Goal: Check status: Check status

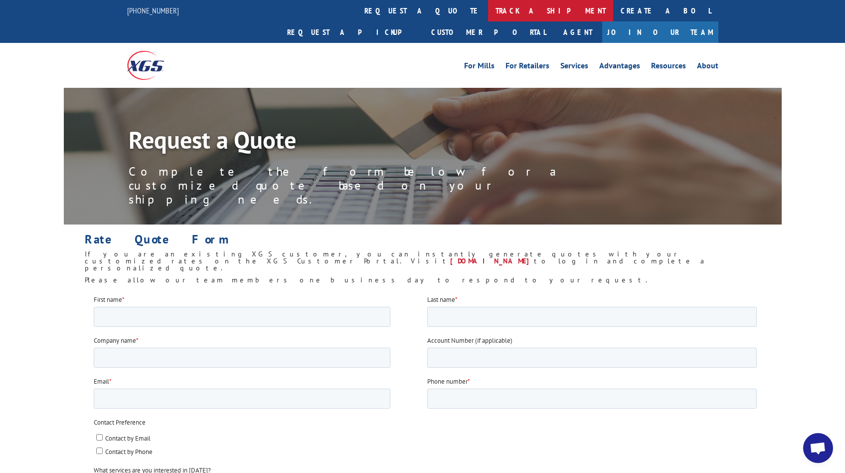
click at [488, 15] on link "track a shipment" at bounding box center [550, 10] width 125 height 21
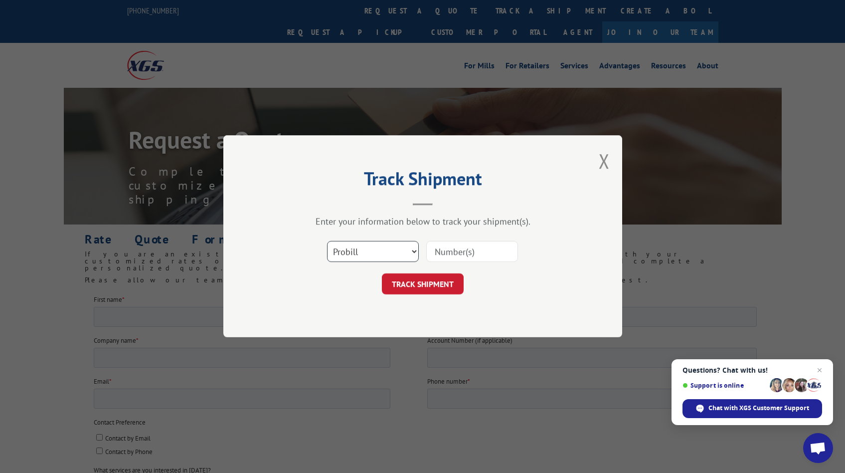
click at [374, 259] on select "Select category... Probill BOL PO" at bounding box center [373, 251] width 92 height 21
click at [327, 241] on select "Select category... Probill BOL PO" at bounding box center [373, 251] width 92 height 21
click at [374, 249] on select "Select category... Probill BOL PO" at bounding box center [373, 251] width 92 height 21
select select "bol"
click at [327, 241] on select "Select category... Probill BOL PO" at bounding box center [373, 251] width 92 height 21
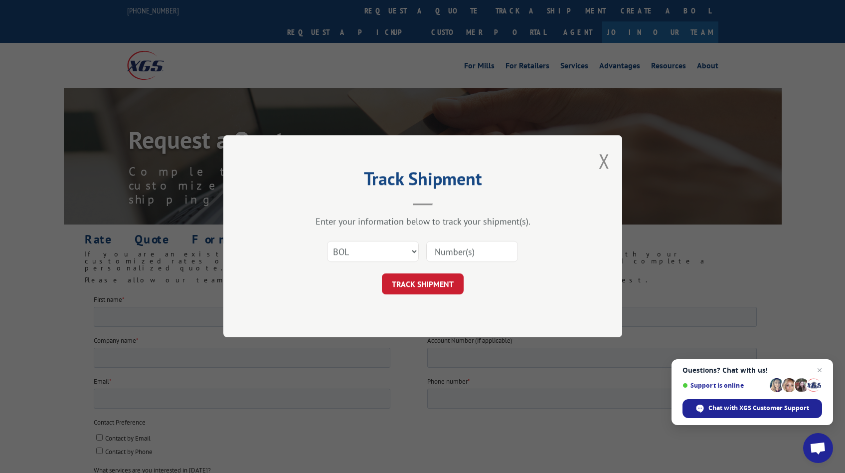
click at [439, 246] on input at bounding box center [472, 251] width 92 height 21
paste input "2845860"
type input "2845860"
click at [442, 286] on button "TRACK SHIPMENT" at bounding box center [423, 284] width 82 height 21
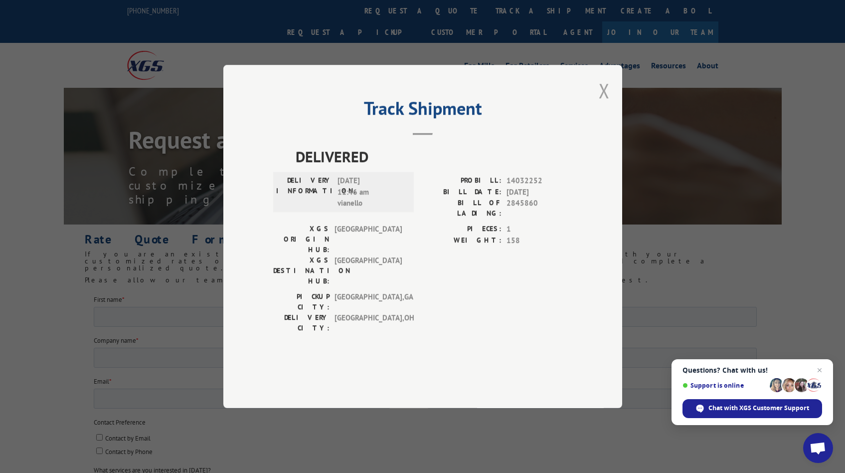
click at [600, 104] on button "Close modal" at bounding box center [604, 90] width 11 height 26
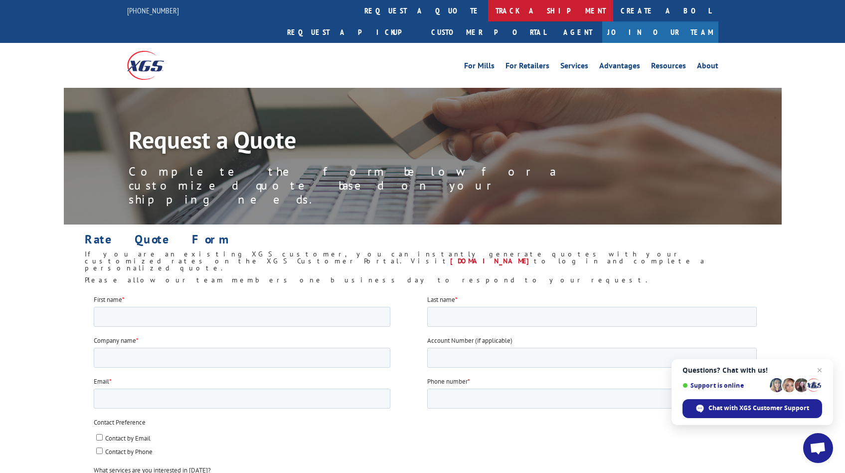
click at [488, 11] on link "track a shipment" at bounding box center [550, 10] width 125 height 21
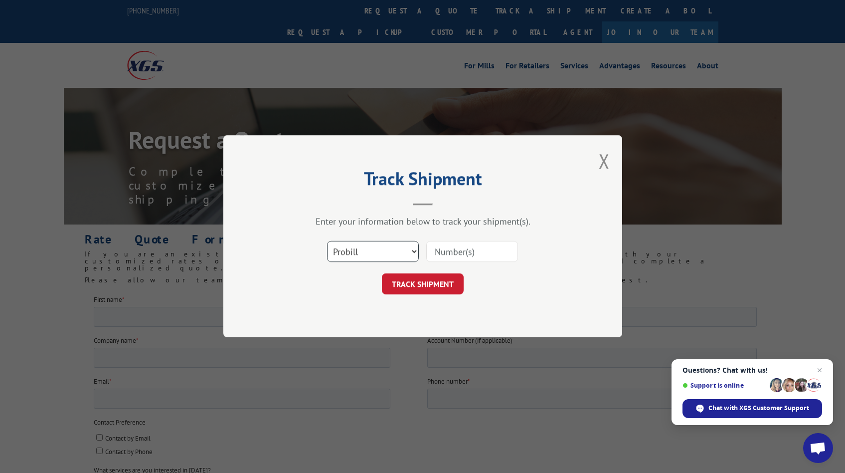
click at [398, 258] on select "Select category... Probill BOL PO" at bounding box center [373, 251] width 92 height 21
select select "bol"
click at [327, 241] on select "Select category... Probill BOL PO" at bounding box center [373, 251] width 92 height 21
click at [455, 248] on input at bounding box center [472, 251] width 92 height 21
paste input "0087161587"
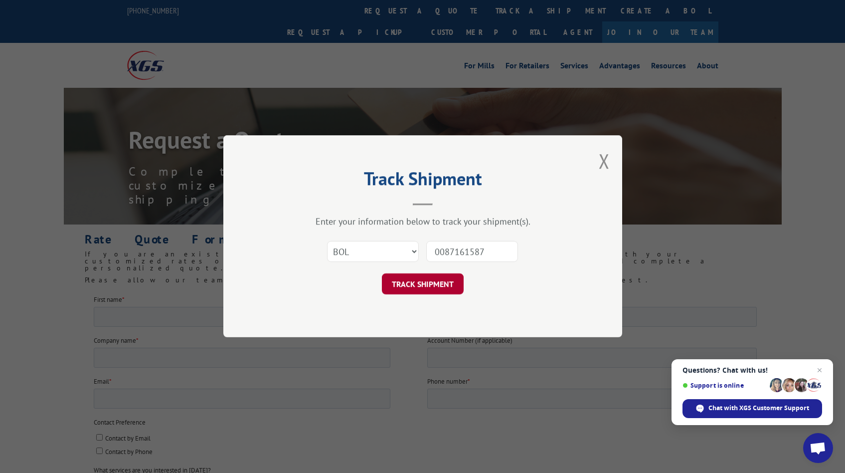
type input "0087161587"
click at [433, 281] on button "TRACK SHIPMENT" at bounding box center [423, 284] width 82 height 21
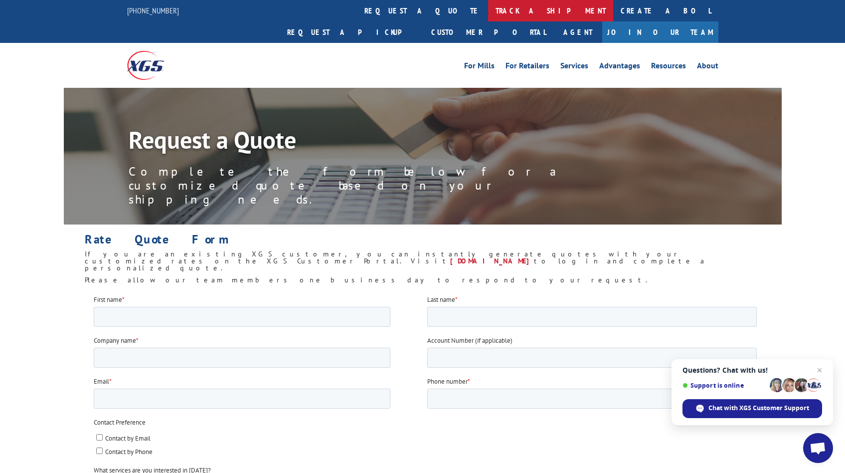
click at [488, 18] on link "track a shipment" at bounding box center [550, 10] width 125 height 21
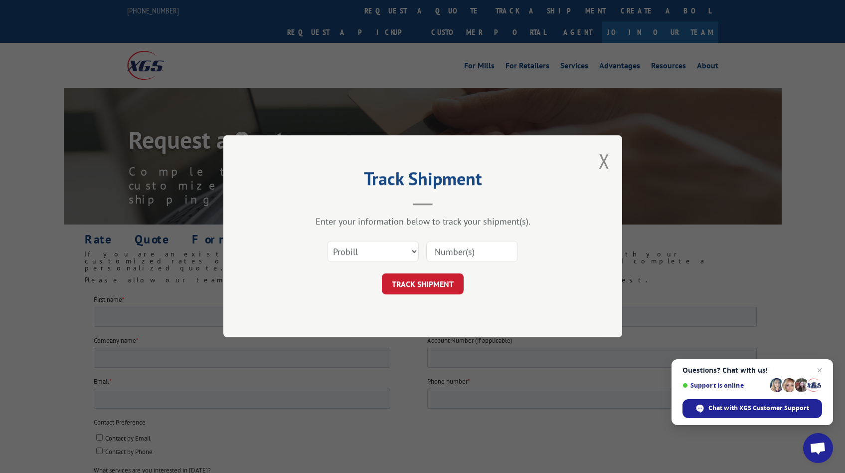
click at [387, 262] on div "Select category... Probill BOL PO" at bounding box center [373, 251] width 91 height 23
click at [387, 263] on div "Select category... Probill BOL PO" at bounding box center [422, 251] width 299 height 33
click at [383, 257] on select "Select category... Probill BOL PO" at bounding box center [373, 251] width 92 height 21
click at [459, 251] on input at bounding box center [472, 251] width 92 height 21
paste input "2845860"
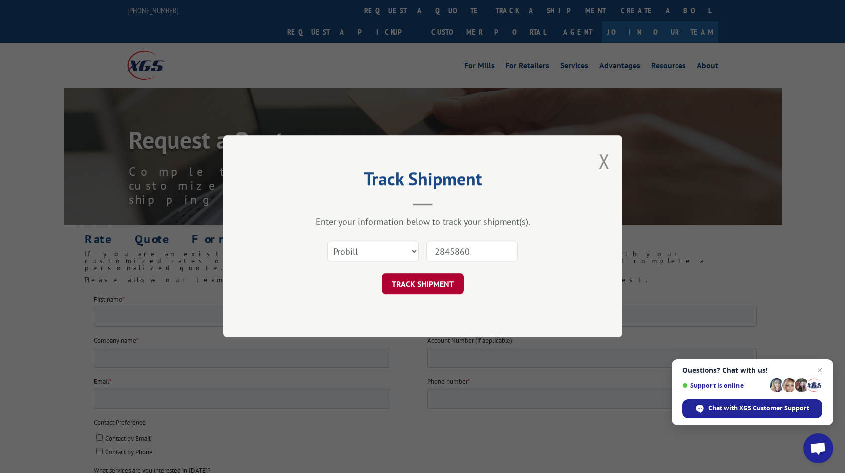
type input "2845860"
click at [442, 277] on button "TRACK SHIPMENT" at bounding box center [423, 284] width 82 height 21
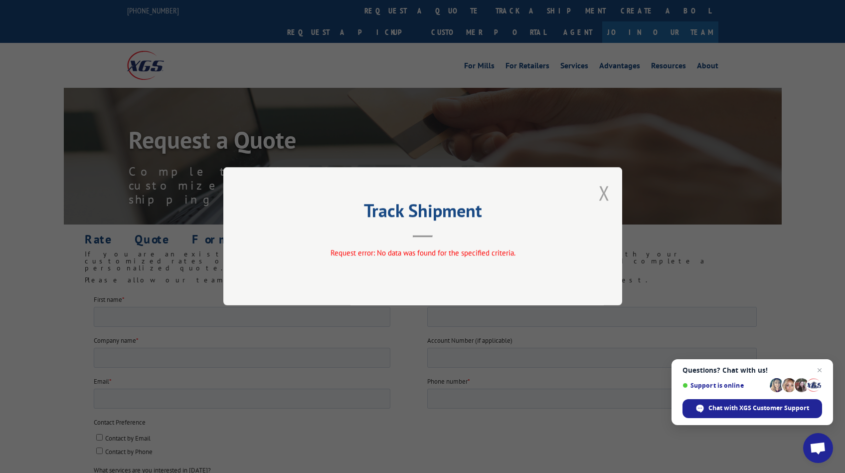
click at [606, 197] on button "Close modal" at bounding box center [604, 193] width 11 height 26
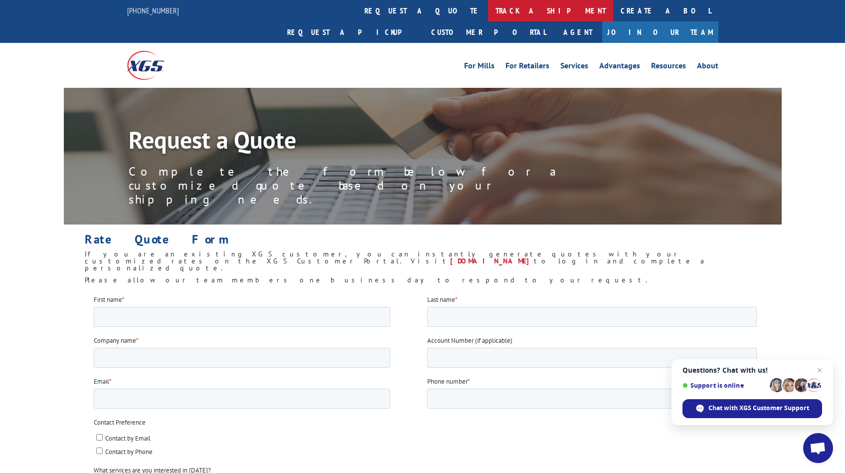
click at [488, 14] on link "track a shipment" at bounding box center [550, 10] width 125 height 21
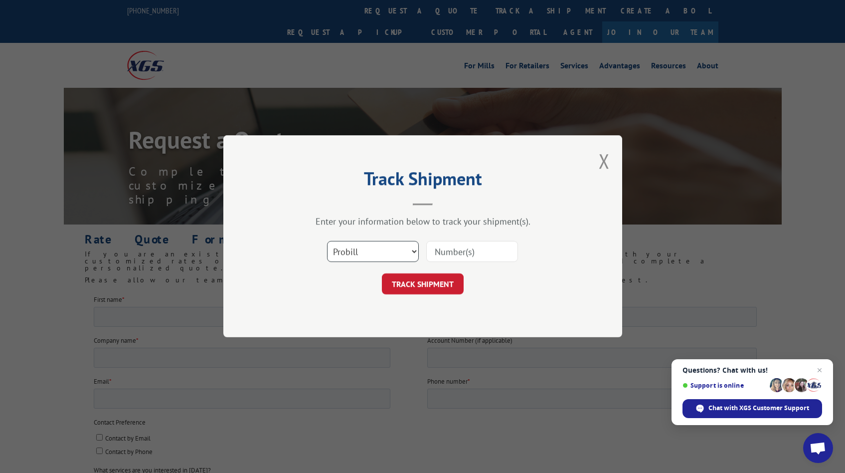
click at [399, 253] on select "Select category... Probill BOL PO" at bounding box center [373, 251] width 92 height 21
select select "bol"
click at [327, 241] on select "Select category... Probill BOL PO" at bounding box center [373, 251] width 92 height 21
click at [444, 252] on input at bounding box center [472, 251] width 92 height 21
paste input "2845860"
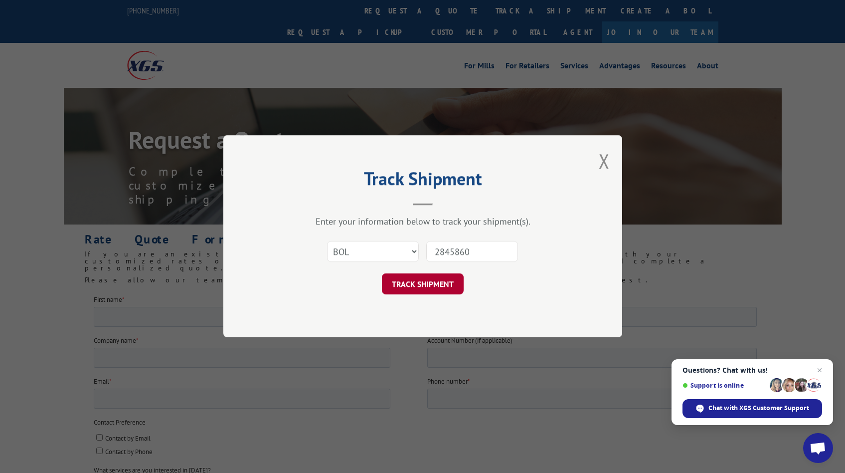
type input "2845860"
click at [448, 291] on button "TRACK SHIPMENT" at bounding box center [423, 284] width 82 height 21
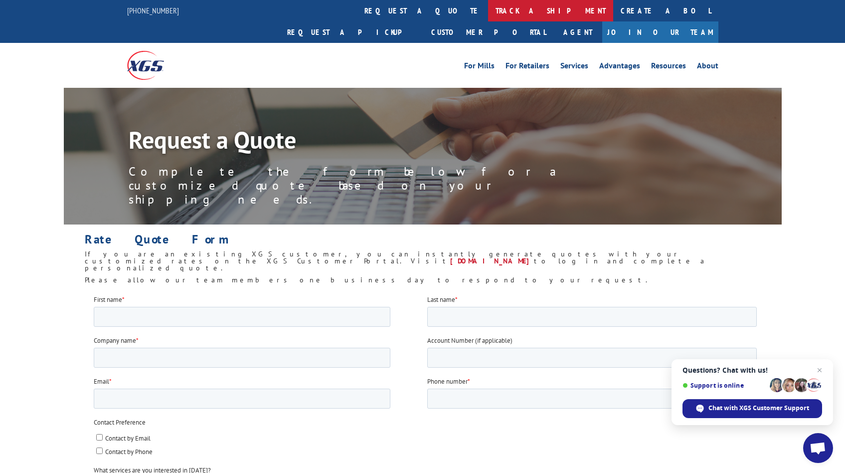
click at [488, 13] on link "track a shipment" at bounding box center [550, 10] width 125 height 21
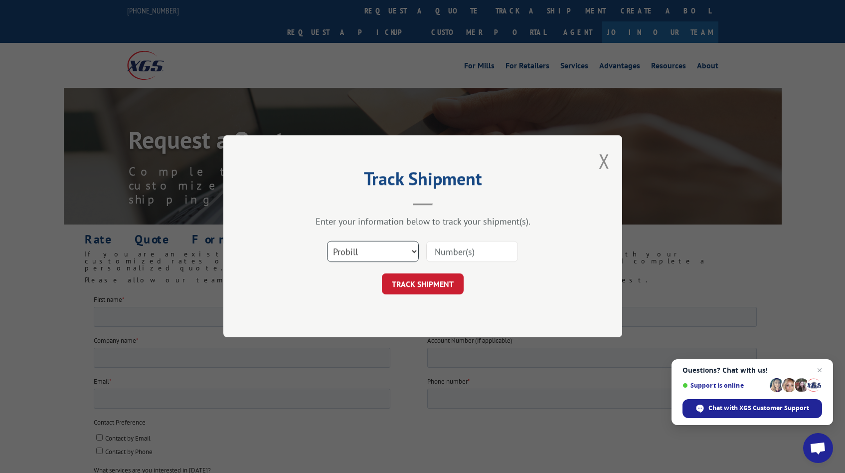
click at [399, 249] on select "Select category... Probill BOL PO" at bounding box center [373, 251] width 92 height 21
select select "bol"
click at [327, 241] on select "Select category... Probill BOL PO" at bounding box center [373, 251] width 92 height 21
click at [443, 251] on input at bounding box center [472, 251] width 92 height 21
paste input "2845860"
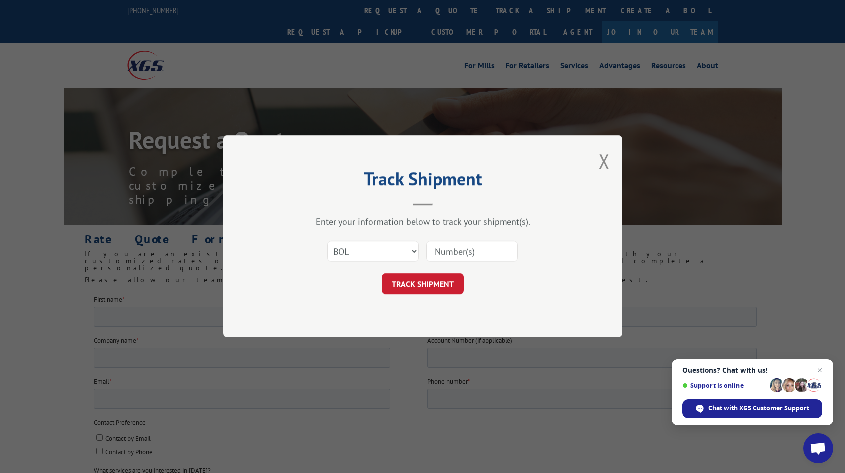
type input "2845860"
click at [446, 290] on button "TRACK SHIPMENT" at bounding box center [423, 284] width 82 height 21
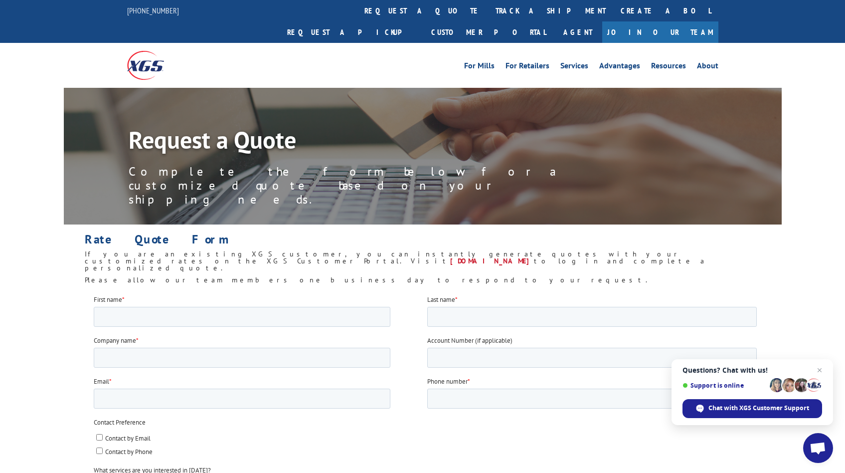
click at [128, 51] on img at bounding box center [145, 65] width 37 height 28
click at [150, 51] on img at bounding box center [145, 65] width 37 height 28
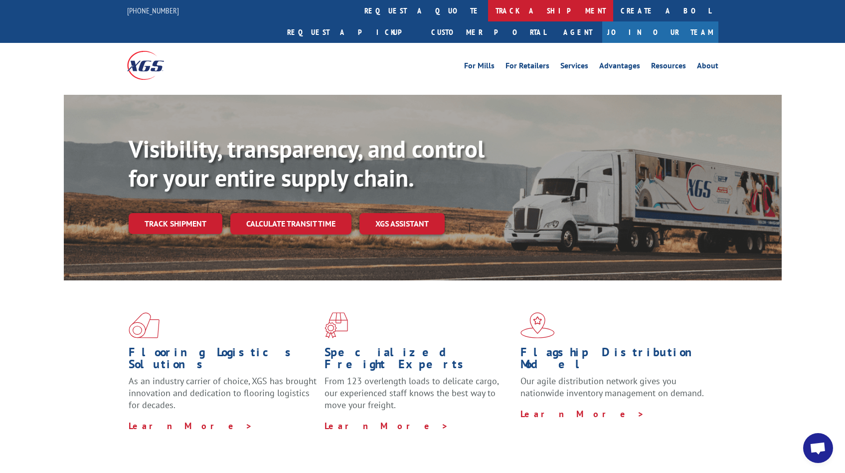
click at [488, 9] on link "track a shipment" at bounding box center [550, 10] width 125 height 21
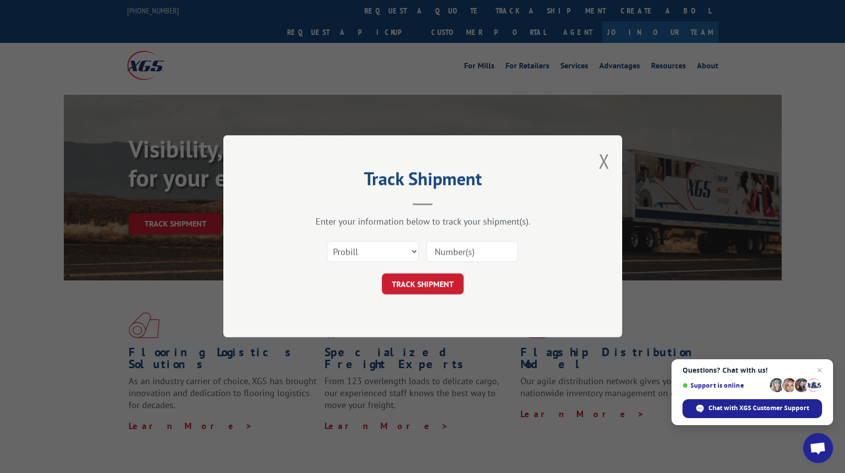
click at [415, 262] on div "Select category... Probill BOL PO" at bounding box center [373, 251] width 91 height 23
click at [403, 252] on select "Select category... Probill BOL PO" at bounding box center [373, 251] width 92 height 21
select select "bol"
click at [327, 241] on select "Select category... Probill BOL PO" at bounding box center [373, 251] width 92 height 21
click at [478, 249] on input at bounding box center [472, 251] width 92 height 21
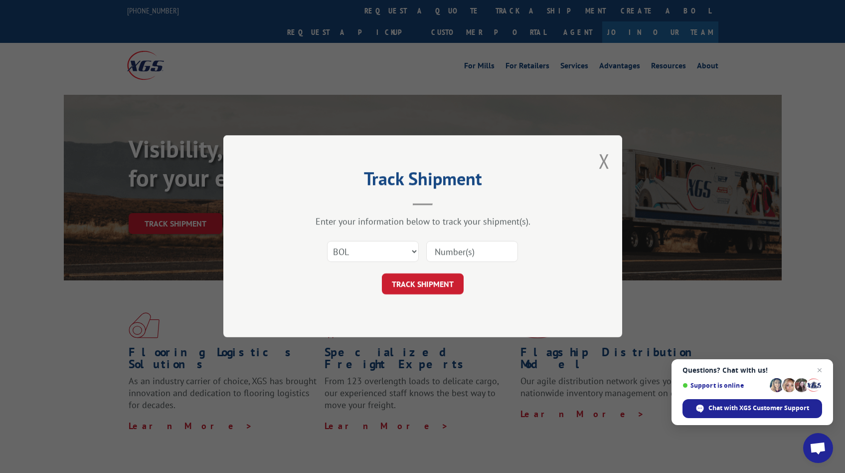
paste input "2845860"
type input "2845860"
click at [470, 292] on div "TRACK SHIPMENT" at bounding box center [422, 284] width 299 height 21
click at [470, 291] on div "TRACK SHIPMENT" at bounding box center [422, 284] width 299 height 21
click at [468, 290] on div "TRACK SHIPMENT" at bounding box center [422, 284] width 299 height 21
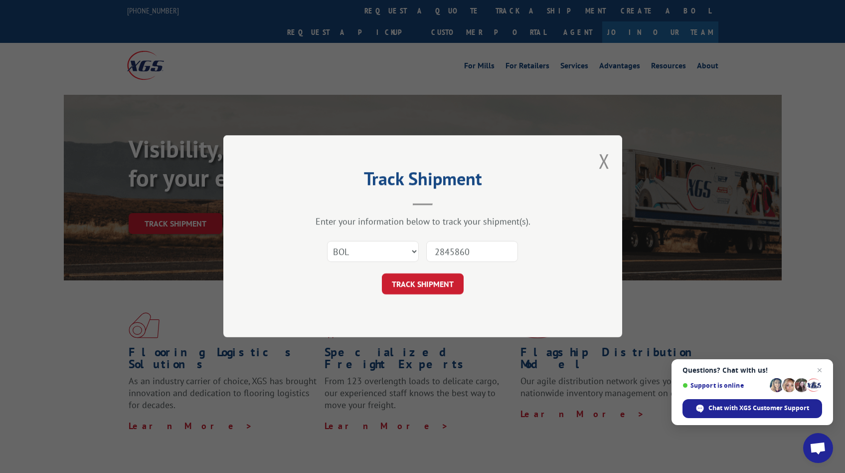
click at [463, 288] on div "TRACK SHIPMENT" at bounding box center [422, 284] width 299 height 21
click at [458, 286] on button "TRACK SHIPMENT" at bounding box center [423, 284] width 82 height 21
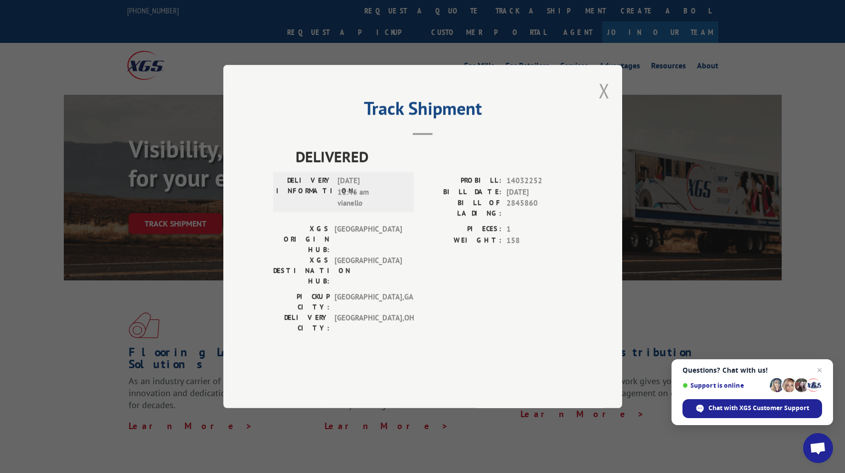
click at [606, 104] on button "Close modal" at bounding box center [604, 90] width 11 height 26
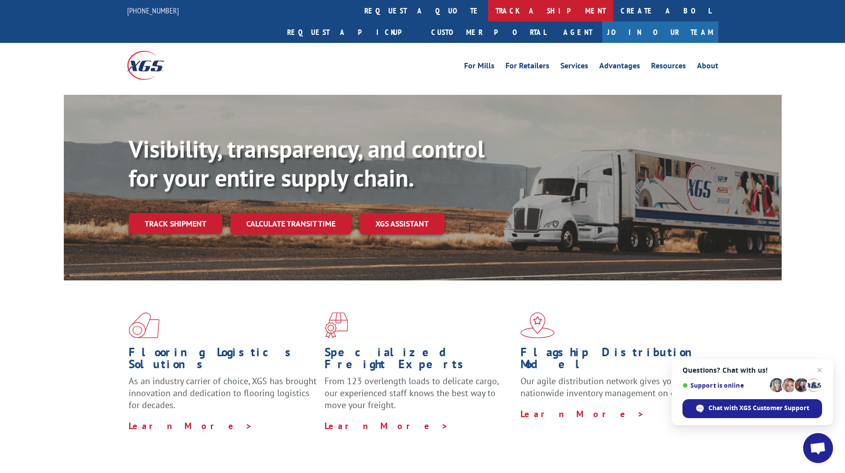
click at [488, 16] on link "track a shipment" at bounding box center [550, 10] width 125 height 21
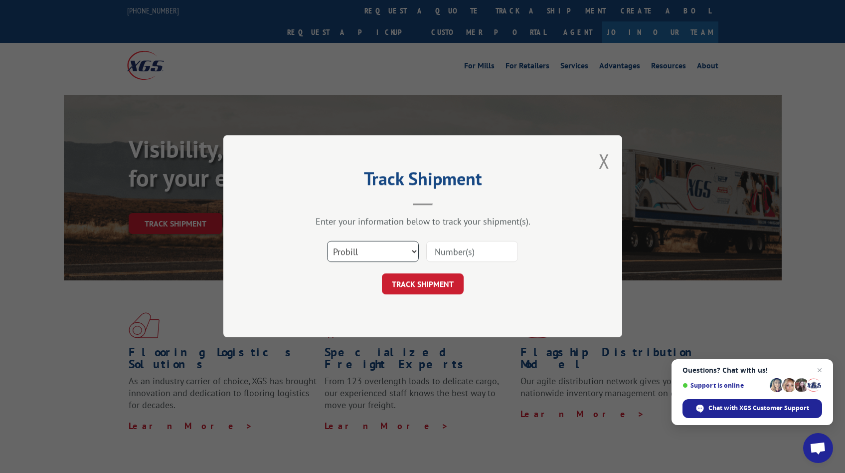
click at [381, 251] on select "Select category... Probill BOL PO" at bounding box center [373, 251] width 92 height 21
select select "po"
click at [327, 241] on select "Select category... Probill BOL PO" at bounding box center [373, 251] width 92 height 21
click at [458, 248] on input at bounding box center [472, 251] width 92 height 21
paste input "71725NW"
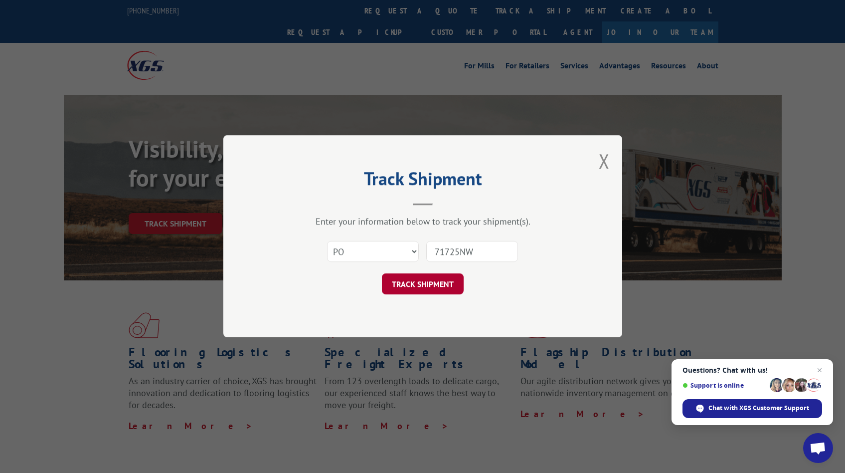
type input "71725NW"
click at [438, 289] on button "TRACK SHIPMENT" at bounding box center [423, 284] width 82 height 21
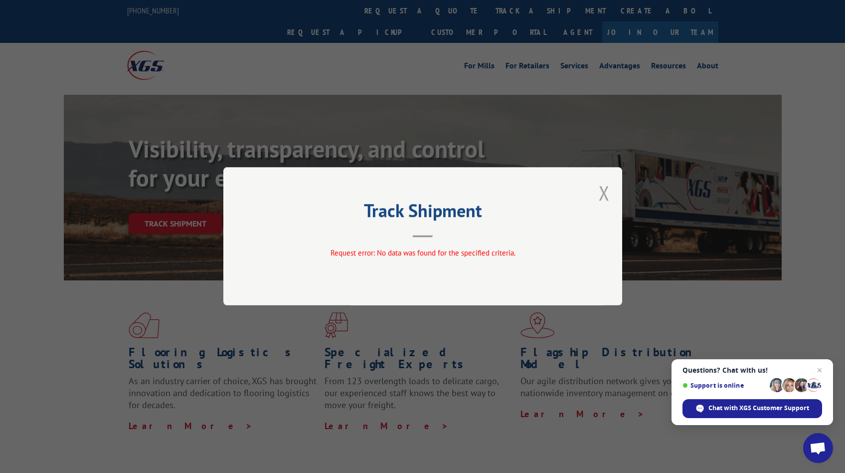
click at [607, 190] on button "Close modal" at bounding box center [604, 193] width 11 height 26
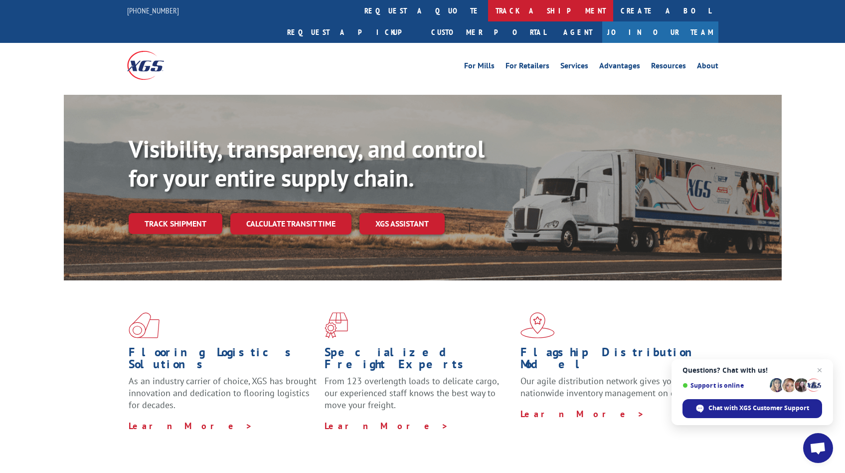
click at [488, 6] on link "track a shipment" at bounding box center [550, 10] width 125 height 21
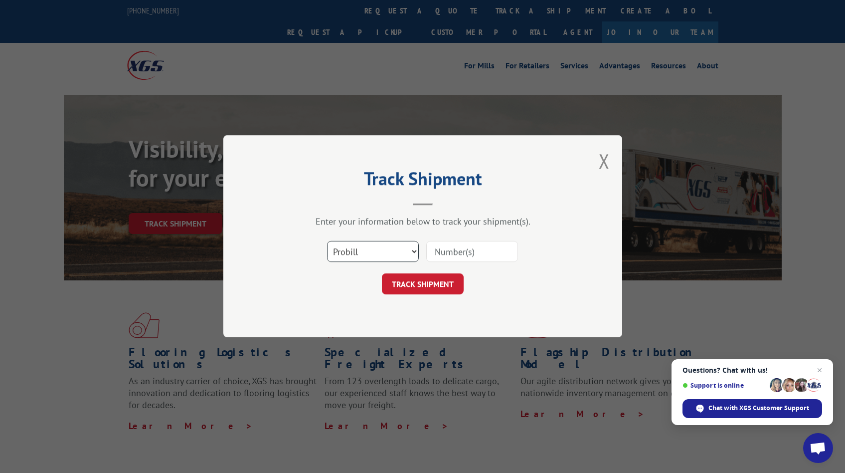
click at [386, 252] on select "Select category... Probill BOL PO" at bounding box center [373, 251] width 92 height 21
select select "bol"
click at [327, 241] on select "Select category... Probill BOL PO" at bounding box center [373, 251] width 92 height 21
click at [468, 252] on input at bounding box center [472, 251] width 92 height 21
paste input "2845860"
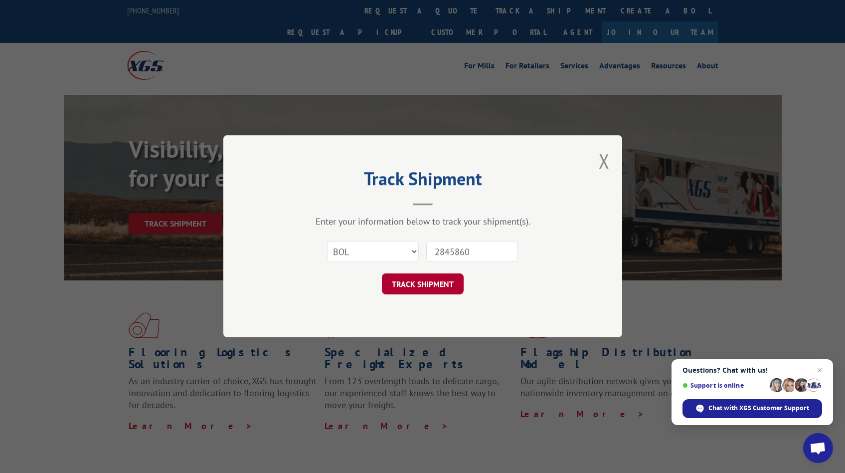
type input "2845860"
click at [436, 290] on button "TRACK SHIPMENT" at bounding box center [423, 284] width 82 height 21
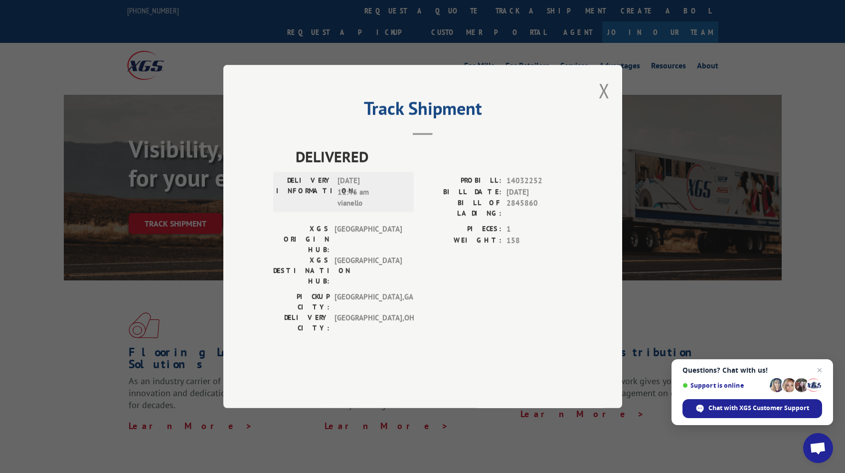
drag, startPoint x: 337, startPoint y: 209, endPoint x: 393, endPoint y: 208, distance: 55.4
click at [393, 208] on span "[DATE] 11:46 am vianello" at bounding box center [371, 192] width 67 height 34
copy span "[DATE]"
